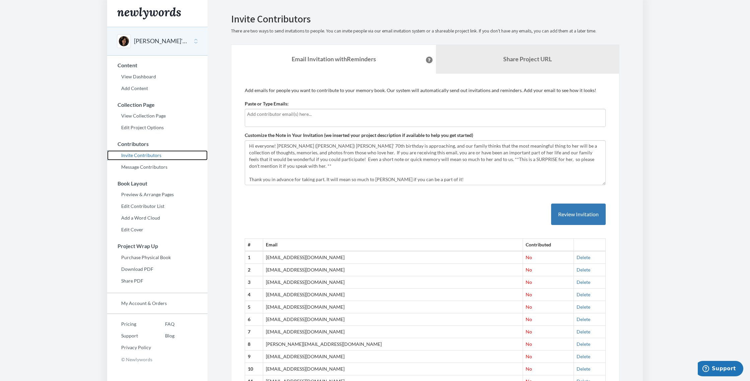
click at [145, 155] on link "Invite Contributors" at bounding box center [157, 155] width 100 height 10
click at [250, 118] on div at bounding box center [425, 118] width 361 height 18
click at [256, 116] on input "text" at bounding box center [425, 114] width 356 height 7
type input "jodigorenstein1@"
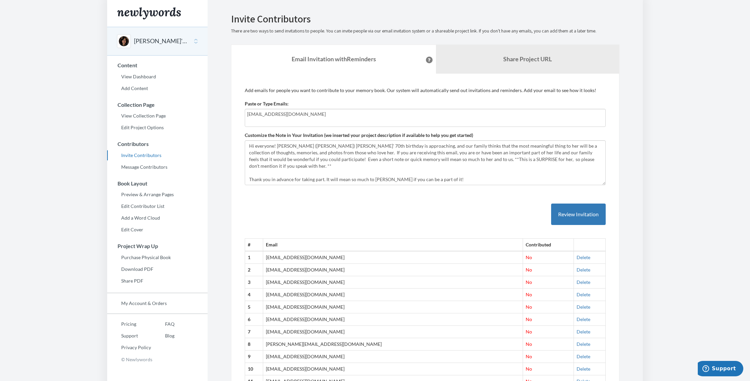
type input "jodigorenstein1@gmail.com"
click at [580, 214] on button "Review Invitation" at bounding box center [578, 215] width 55 height 22
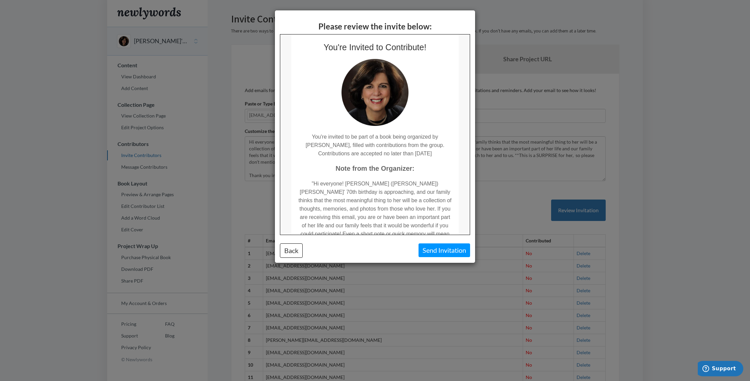
scroll to position [13, 0]
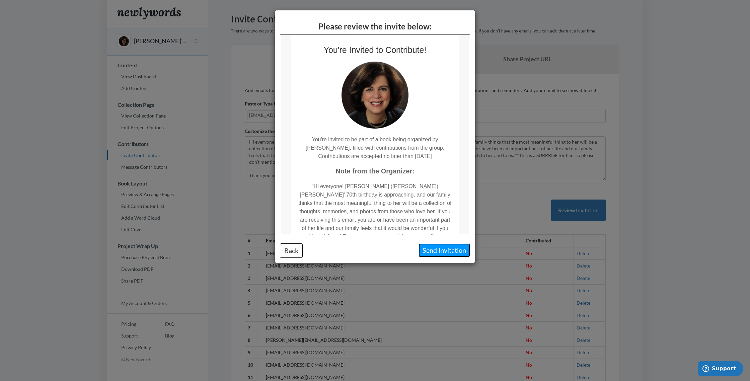
click at [440, 250] on button "Send Invitation" at bounding box center [445, 250] width 52 height 14
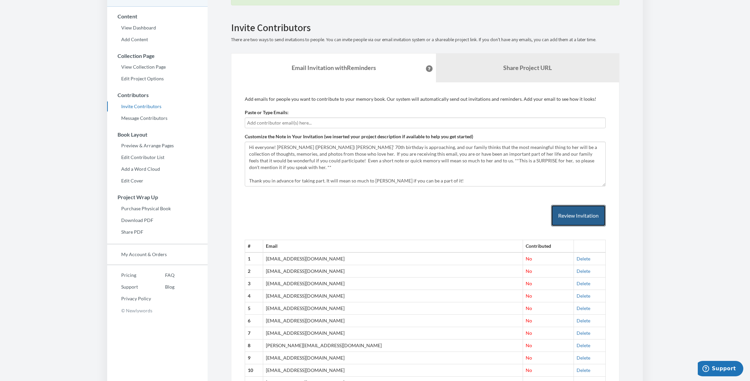
scroll to position [0, 0]
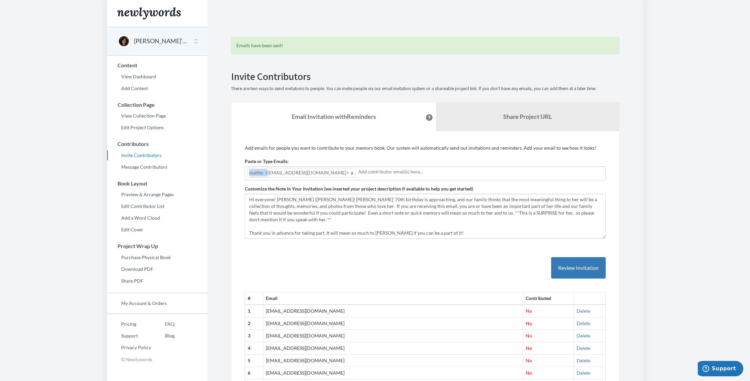
drag, startPoint x: 266, startPoint y: 171, endPoint x: 243, endPoint y: 170, distance: 22.5
click at [350, 173] on span at bounding box center [352, 173] width 5 height 8
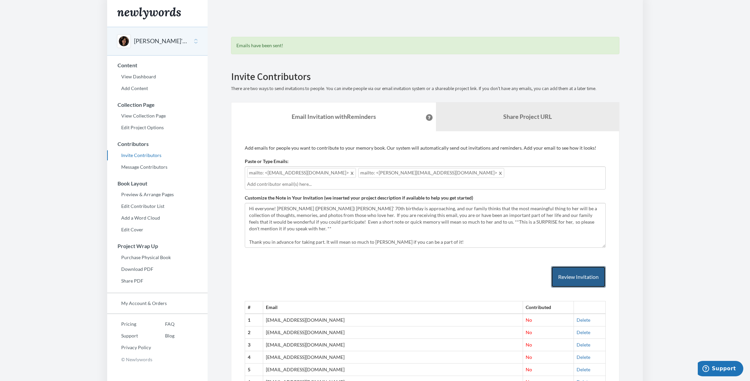
click at [576, 269] on button "Review Invitation" at bounding box center [578, 277] width 55 height 22
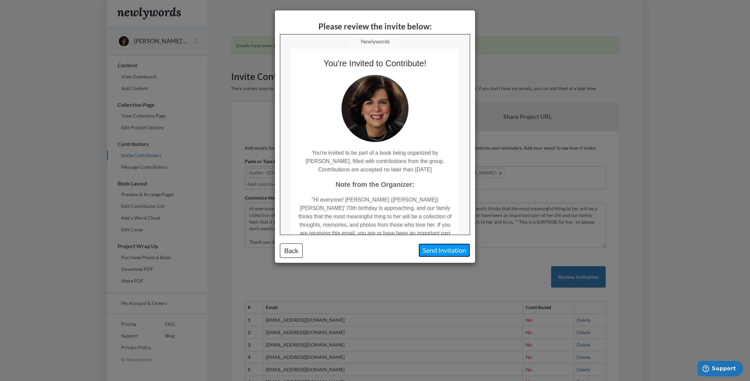
click at [439, 250] on button "Send Invitation" at bounding box center [445, 250] width 52 height 14
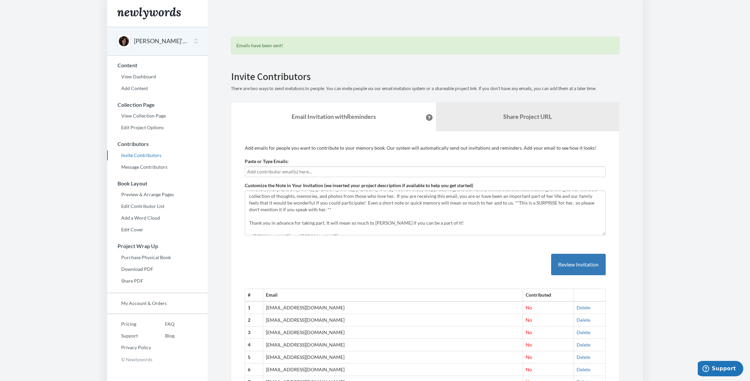
click at [252, 171] on input "text" at bounding box center [425, 171] width 356 height 7
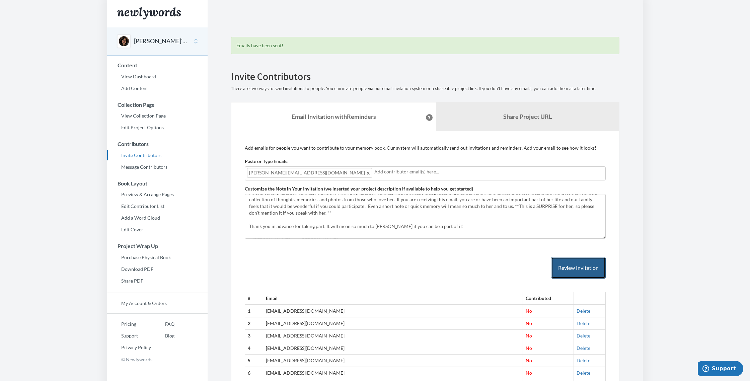
click at [572, 267] on button "Review Invitation" at bounding box center [578, 268] width 55 height 22
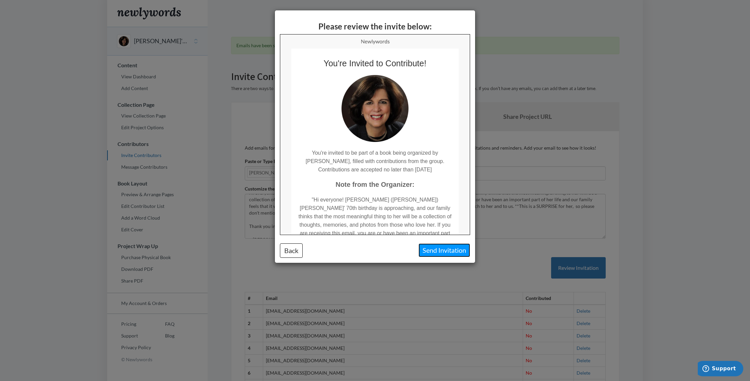
click at [436, 250] on button "Send Invitation" at bounding box center [445, 250] width 52 height 14
